Goal: Task Accomplishment & Management: Use online tool/utility

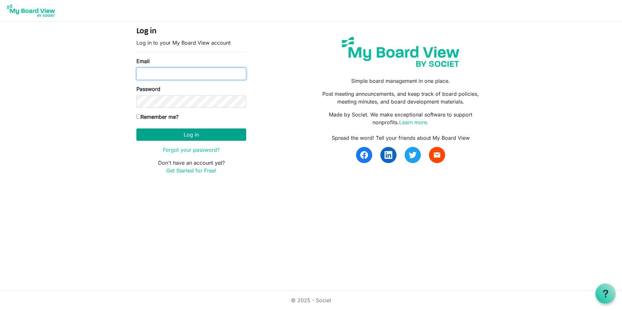
type input "[EMAIL_ADDRESS][US_STATE][DOMAIN_NAME]"
click at [192, 135] on button "Log in" at bounding box center [191, 135] width 110 height 12
type input "[EMAIL_ADDRESS][US_STATE][DOMAIN_NAME]"
click at [161, 137] on button "Log in" at bounding box center [191, 135] width 110 height 12
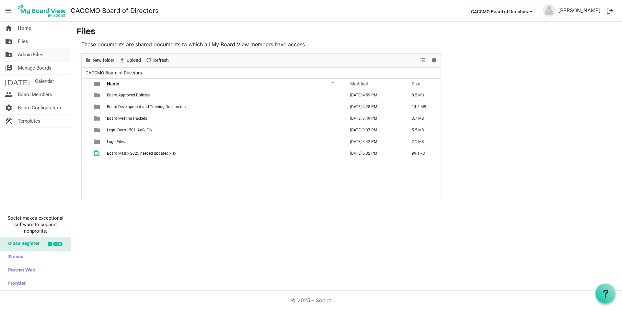
click at [51, 60] on link "folder_shared Admin Files" at bounding box center [35, 54] width 71 height 13
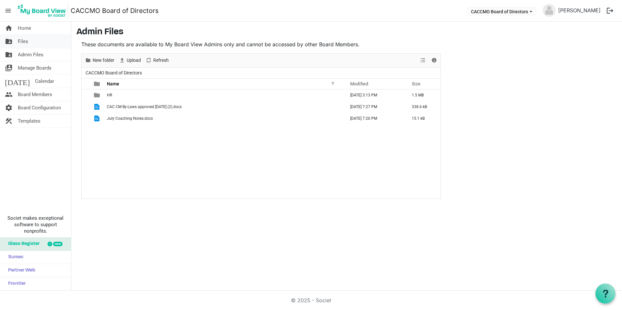
click at [30, 46] on link "folder_shared Files" at bounding box center [35, 41] width 71 height 13
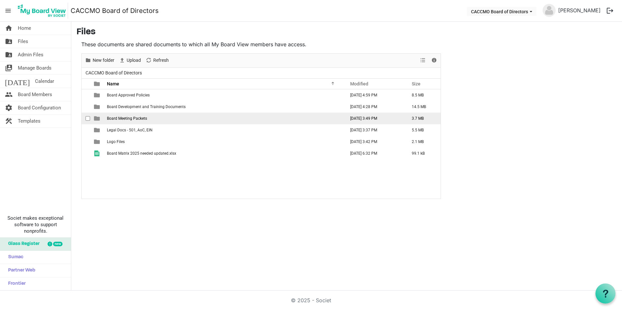
click at [149, 120] on td "Board Meeting Packets" at bounding box center [224, 119] width 238 height 12
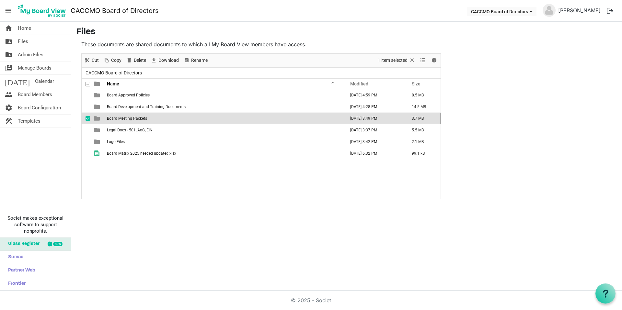
click at [149, 120] on td "Board Meeting Packets" at bounding box center [224, 119] width 238 height 12
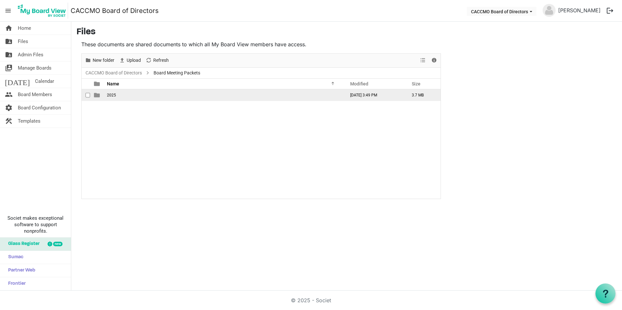
click at [116, 97] on td "2025" at bounding box center [224, 95] width 238 height 12
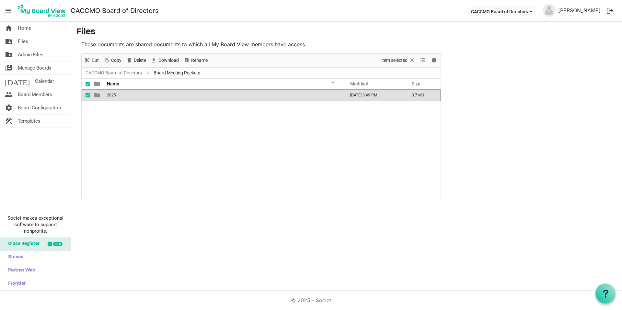
click at [116, 97] on td "2025" at bounding box center [224, 95] width 238 height 12
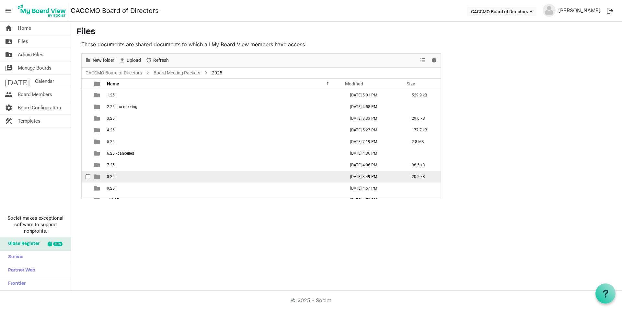
click at [165, 177] on td "8.25" at bounding box center [224, 177] width 238 height 12
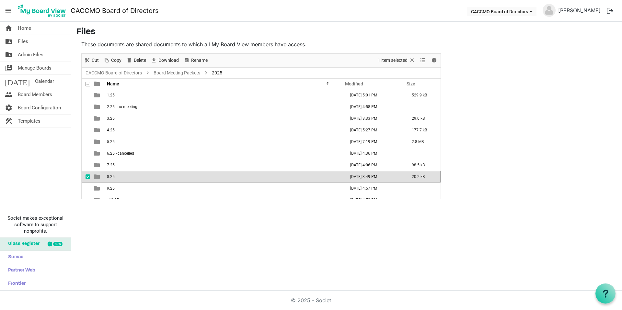
click at [165, 177] on td "8.25" at bounding box center [224, 177] width 238 height 12
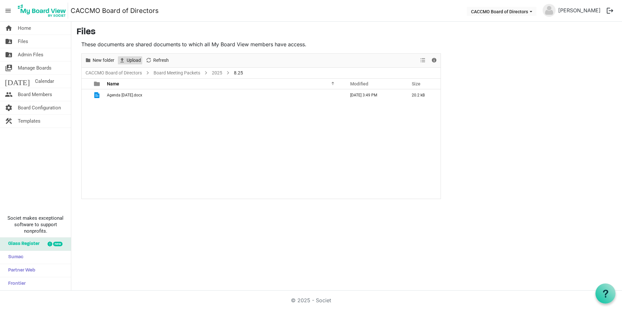
click at [129, 61] on span "Upload" at bounding box center [134, 60] width 16 height 8
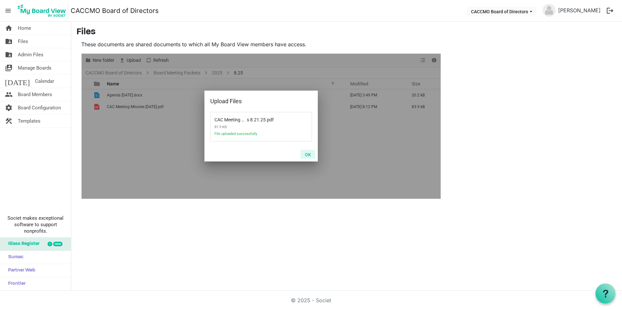
click at [311, 158] on button "OK" at bounding box center [308, 154] width 15 height 9
